Goal: Communication & Community: Participate in discussion

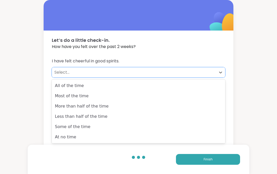
click at [100, 107] on div "More than half of the time" at bounding box center [138, 106] width 173 height 10
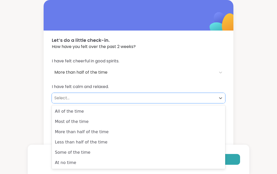
click at [86, 121] on div "Most of the time" at bounding box center [138, 121] width 173 height 10
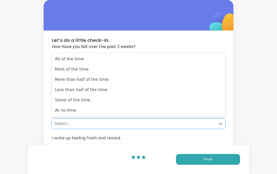
click at [103, 91] on div "Less than half of the time" at bounding box center [138, 90] width 173 height 10
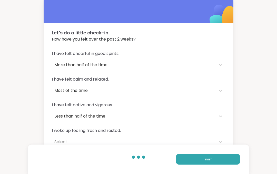
scroll to position [8, 0]
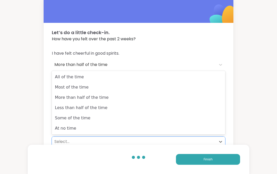
click at [102, 98] on div "More than half of the time" at bounding box center [138, 97] width 173 height 10
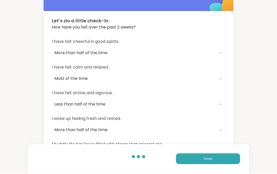
scroll to position [0, 0]
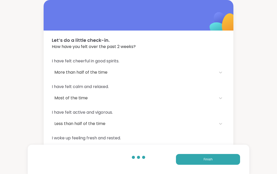
click at [65, 157] on div "I have felt cheerful in good spirits. More than half of the time I have felt ca…" at bounding box center [139, 119] width 190 height 134
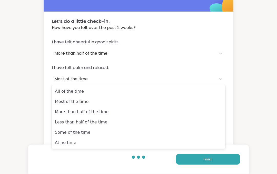
scroll to position [19, 0]
click at [83, 104] on div "Most of the time" at bounding box center [138, 101] width 173 height 10
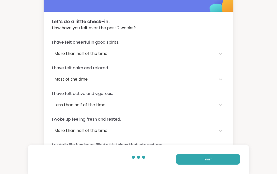
scroll to position [0, 0]
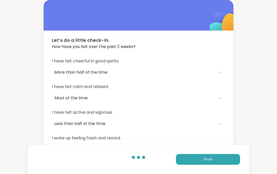
click at [209, 161] on span "Finish" at bounding box center [207, 159] width 9 height 5
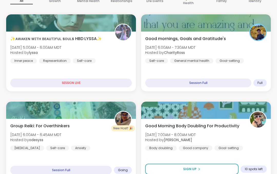
scroll to position [89, 0]
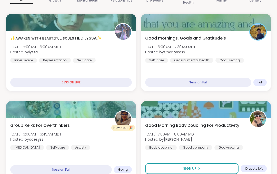
click at [106, 145] on div "Group Reiki: For Overthinkers Mon, Sep 15 | 6:00AM - 6:45AM MDT Hosted by odesy…" at bounding box center [70, 136] width 121 height 28
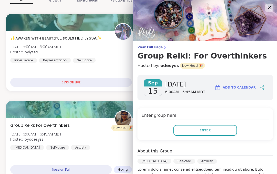
click at [210, 130] on span "Enter" at bounding box center [204, 130] width 11 height 5
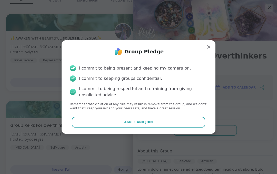
click at [165, 127] on button "Agree and Join" at bounding box center [138, 122] width 133 height 11
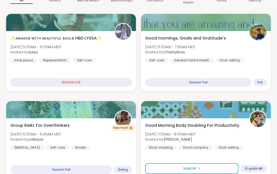
scroll to position [10, 0]
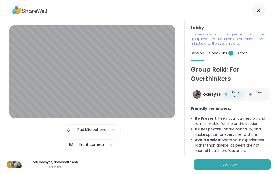
click at [237, 162] on button "Join now" at bounding box center [232, 164] width 77 height 11
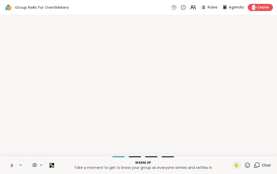
scroll to position [0, 0]
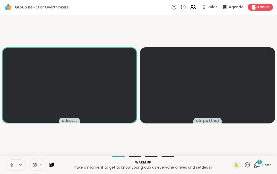
click at [261, 164] on div "1" at bounding box center [259, 162] width 6 height 6
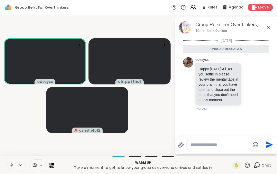
click at [197, 144] on textarea "Type your message" at bounding box center [220, 144] width 60 height 5
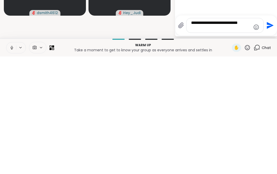
type textarea "**********"
click at [272, 139] on icon "Send" at bounding box center [269, 143] width 8 height 8
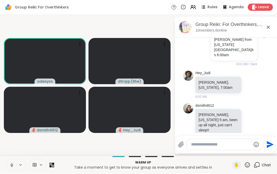
scroll to position [102, 0]
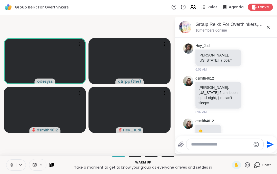
click at [193, 146] on textarea "Type your message" at bounding box center [221, 144] width 60 height 5
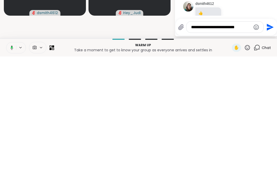
type textarea "**********"
click at [273, 139] on button "Send" at bounding box center [269, 145] width 12 height 12
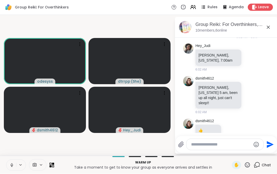
scroll to position [134, 0]
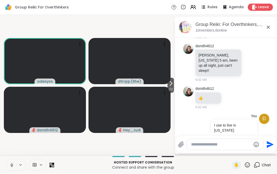
click at [172, 86] on icon at bounding box center [171, 83] width 6 height 6
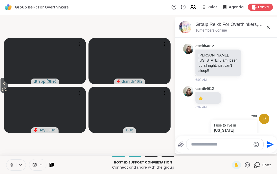
click at [7, 88] on span "2 / 2" at bounding box center [4, 90] width 7 height 6
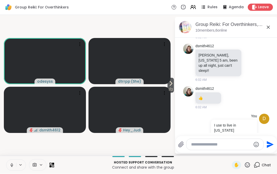
click at [13, 163] on icon at bounding box center [11, 165] width 5 height 5
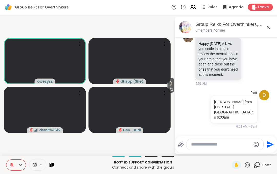
scroll to position [0, 0]
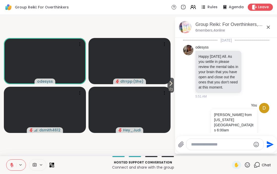
click at [239, 164] on span "✋" at bounding box center [236, 165] width 5 height 6
click at [14, 164] on icon at bounding box center [11, 165] width 5 height 5
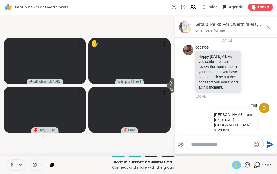
click at [265, 9] on span "Leave" at bounding box center [263, 7] width 11 height 5
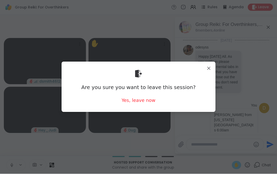
click at [152, 100] on div "Yes, leave now" at bounding box center [138, 100] width 34 height 6
